Goal: Task Accomplishment & Management: Use online tool/utility

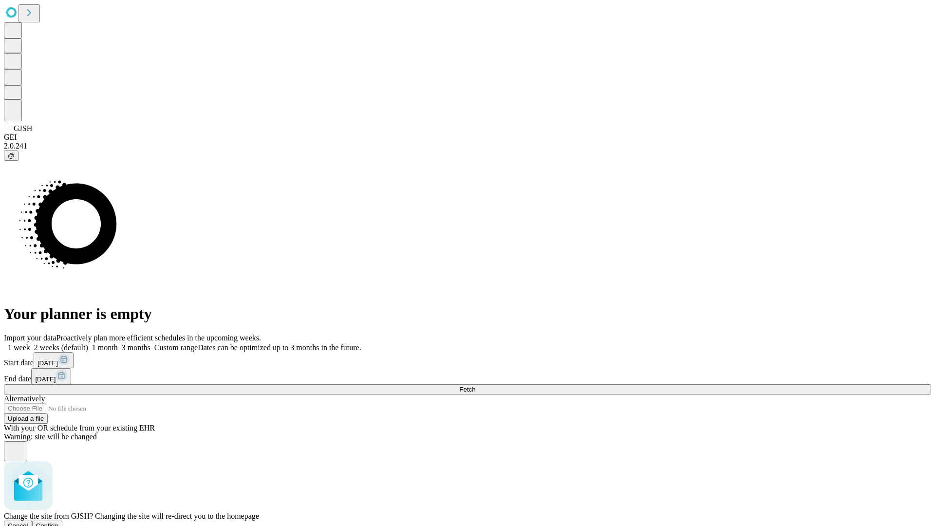
click at [59, 522] on span "Confirm" at bounding box center [47, 525] width 23 height 7
click at [118, 343] on label "1 month" at bounding box center [103, 347] width 30 height 8
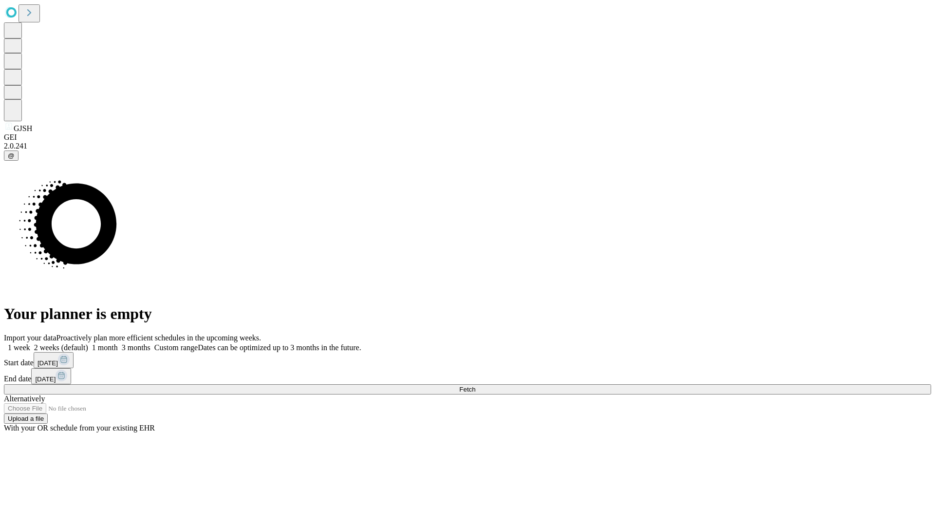
click at [475, 386] on span "Fetch" at bounding box center [467, 389] width 16 height 7
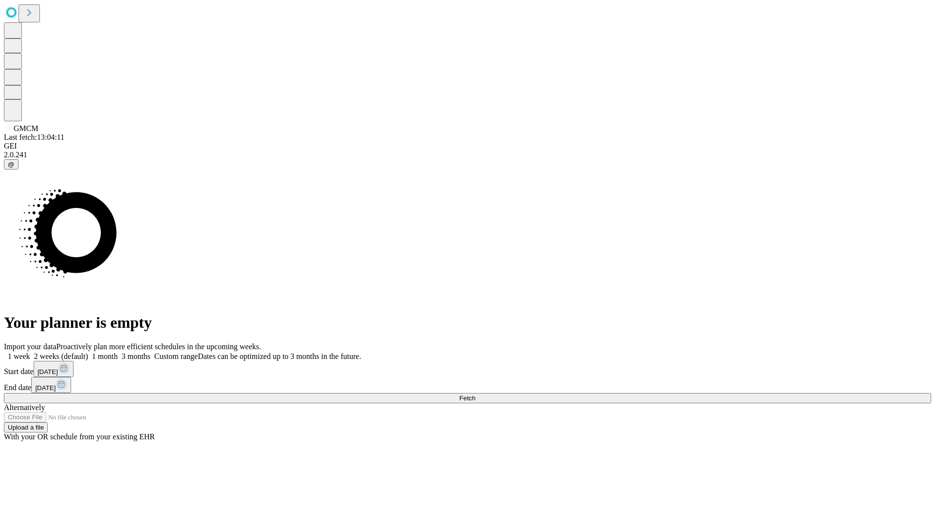
click at [118, 352] on label "1 month" at bounding box center [103, 356] width 30 height 8
click at [475, 394] on span "Fetch" at bounding box center [467, 397] width 16 height 7
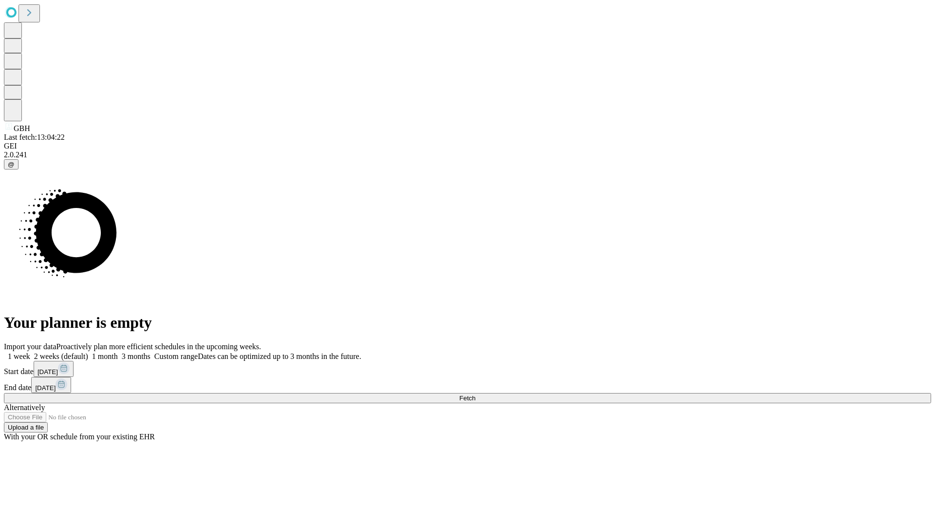
click at [118, 352] on label "1 month" at bounding box center [103, 356] width 30 height 8
click at [475, 394] on span "Fetch" at bounding box center [467, 397] width 16 height 7
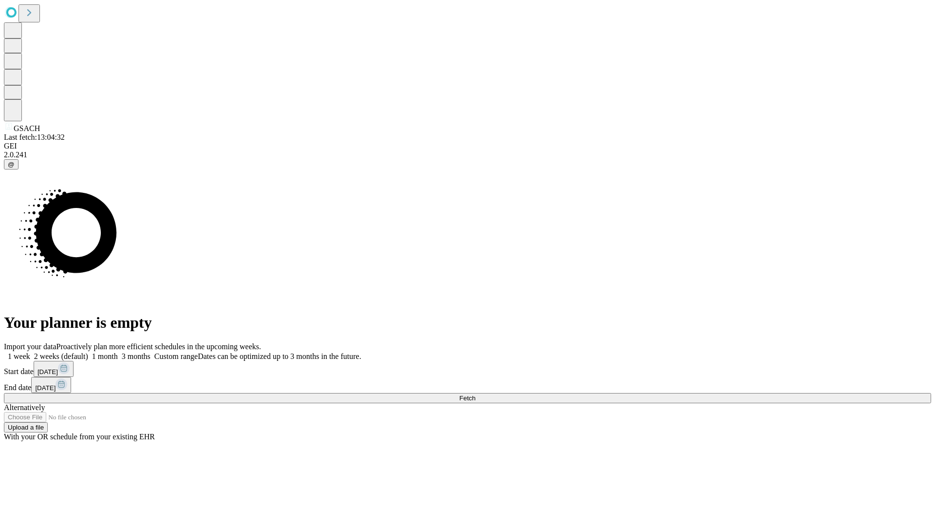
click at [118, 352] on label "1 month" at bounding box center [103, 356] width 30 height 8
click at [475, 394] on span "Fetch" at bounding box center [467, 397] width 16 height 7
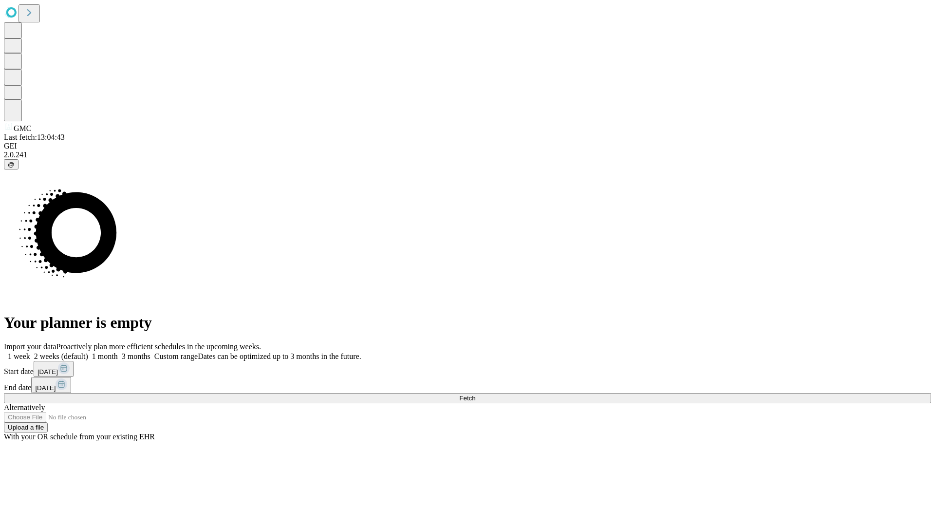
click at [475, 394] on span "Fetch" at bounding box center [467, 397] width 16 height 7
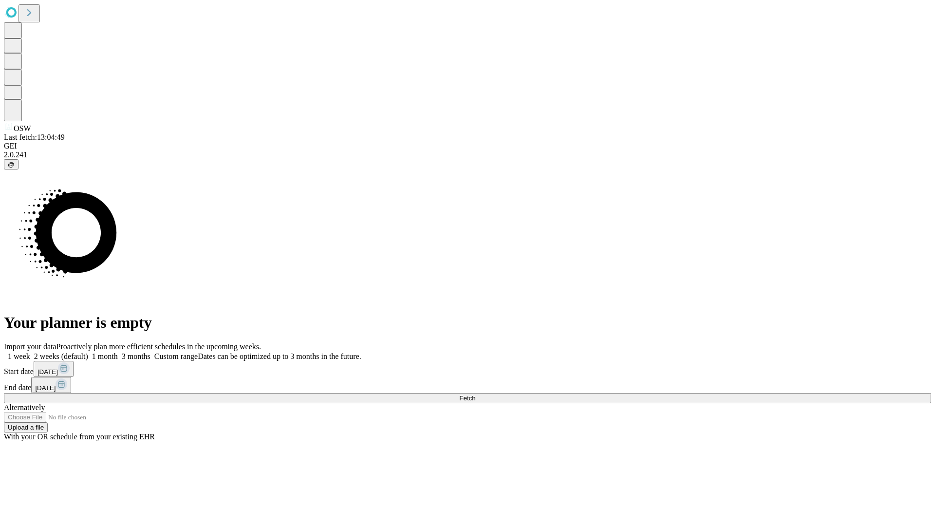
click at [118, 352] on label "1 month" at bounding box center [103, 356] width 30 height 8
click at [475, 394] on span "Fetch" at bounding box center [467, 397] width 16 height 7
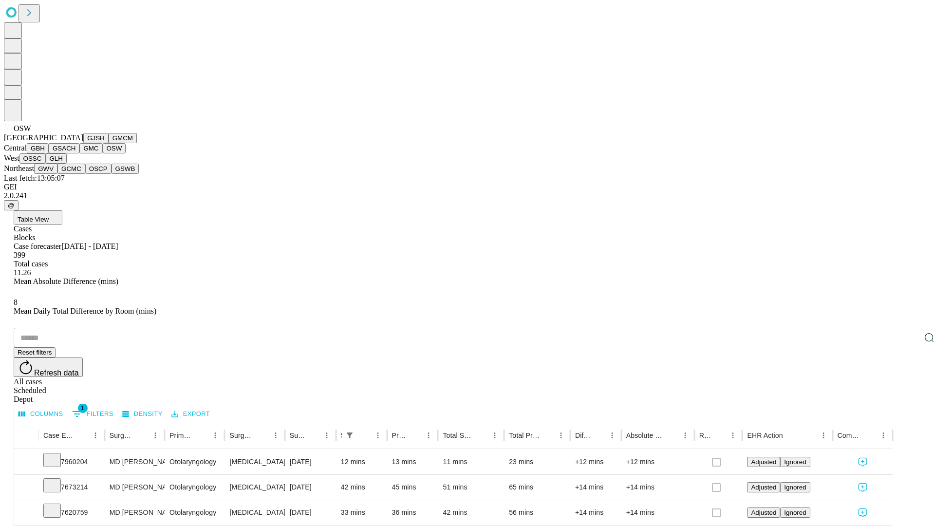
click at [46, 164] on button "OSSC" at bounding box center [32, 158] width 26 height 10
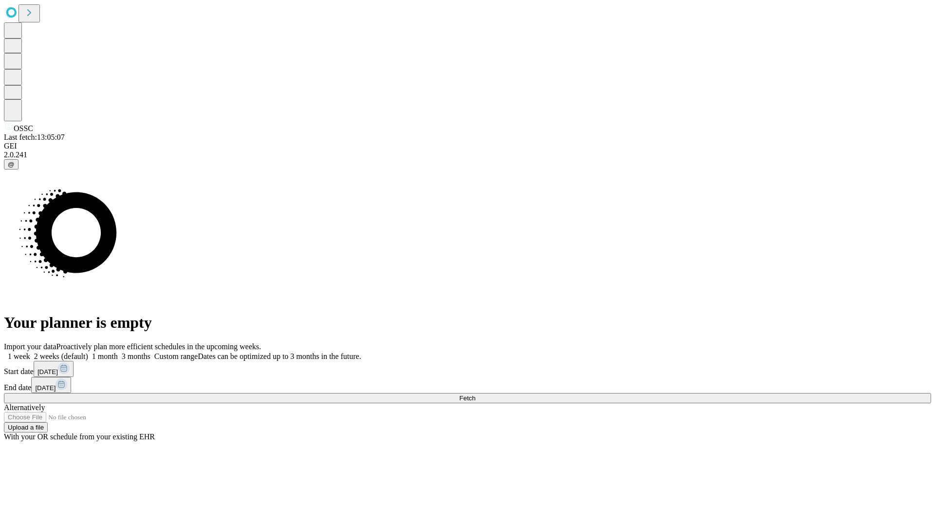
click at [475, 394] on span "Fetch" at bounding box center [467, 397] width 16 height 7
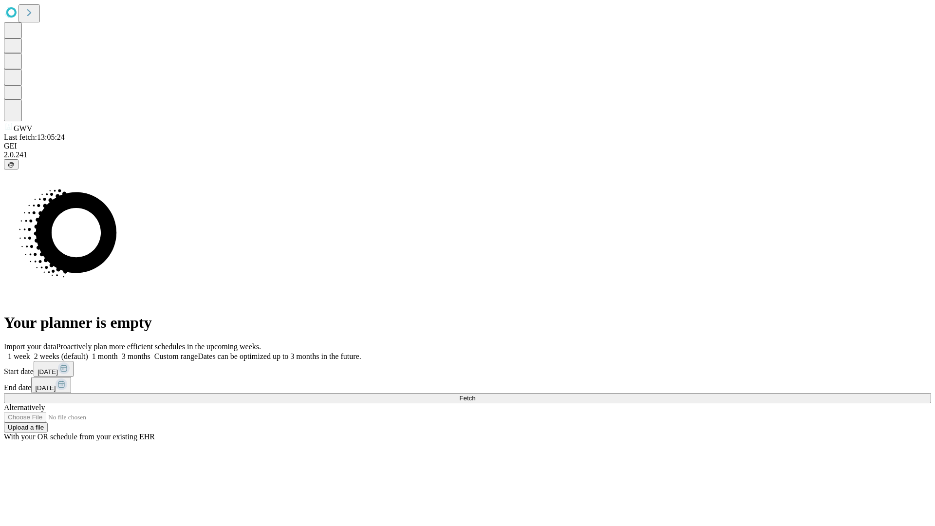
click at [118, 352] on label "1 month" at bounding box center [103, 356] width 30 height 8
click at [475, 394] on span "Fetch" at bounding box center [467, 397] width 16 height 7
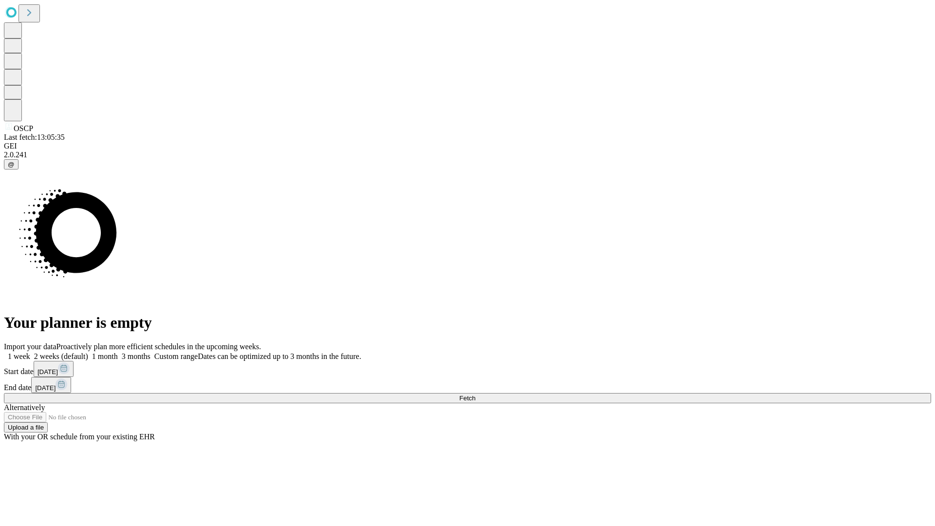
click at [118, 352] on label "1 month" at bounding box center [103, 356] width 30 height 8
click at [475, 394] on span "Fetch" at bounding box center [467, 397] width 16 height 7
